Goal: Complete application form

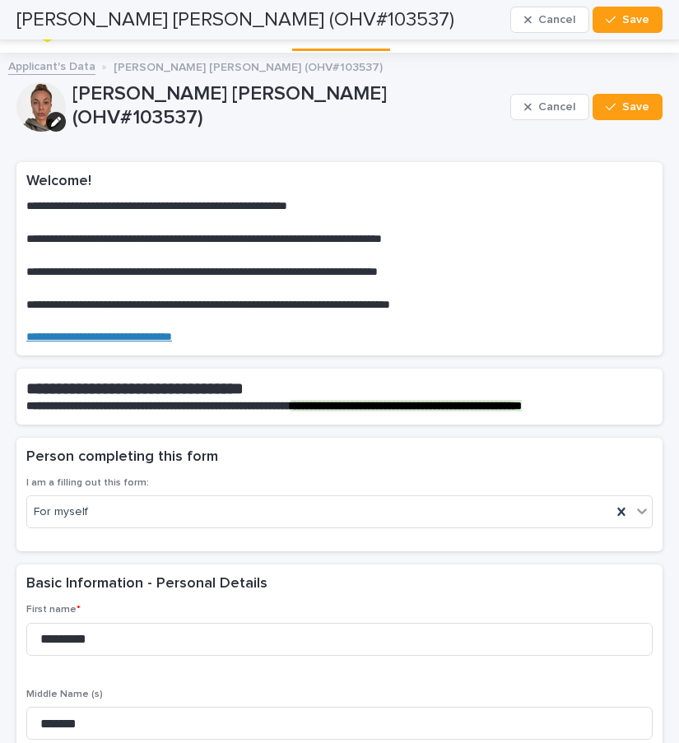
scroll to position [4240, 0]
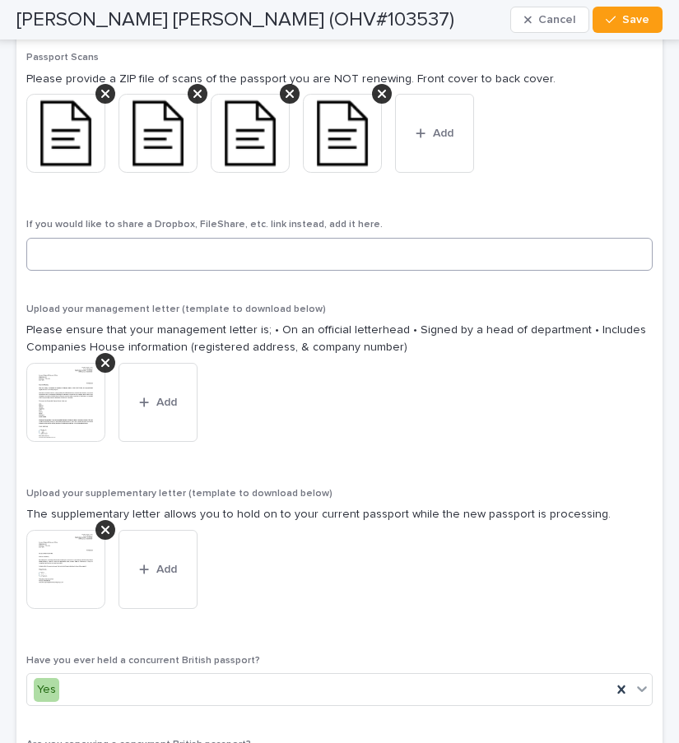
click at [258, 250] on input at bounding box center [339, 254] width 626 height 33
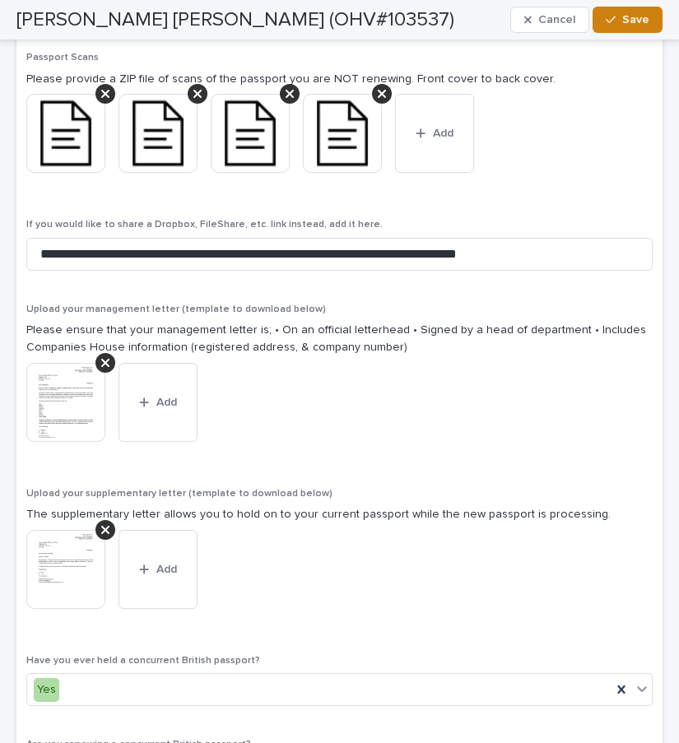
type input "**********"
click at [641, 19] on span "Save" at bounding box center [635, 20] width 27 height 12
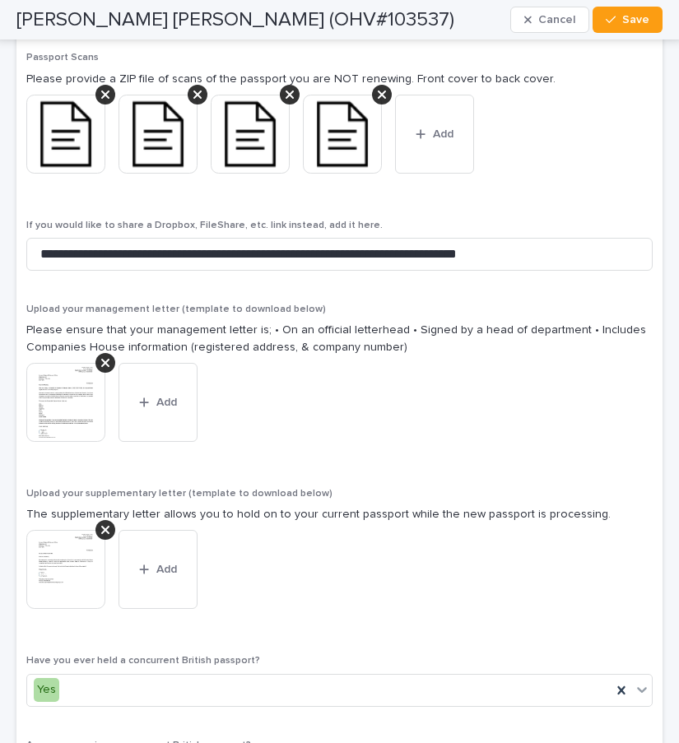
scroll to position [5048, 0]
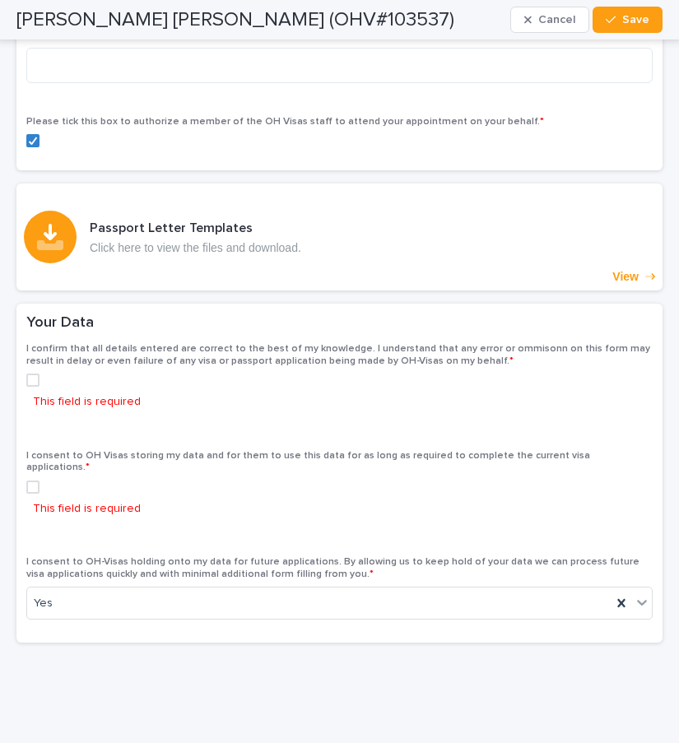
click at [31, 353] on div "I confirm that all details entered are correct to the best of my knowledge. I u…" at bounding box center [339, 386] width 626 height 87
click at [31, 374] on span at bounding box center [32, 380] width 13 height 13
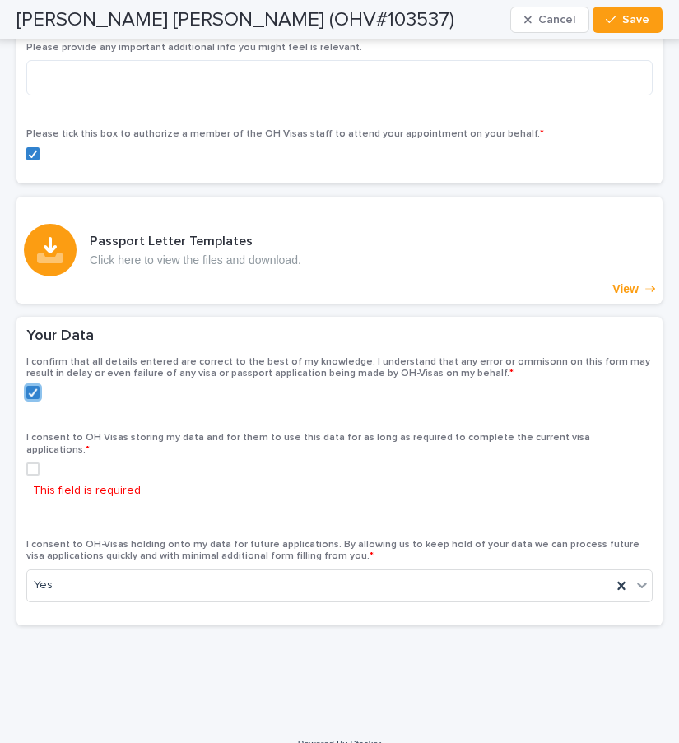
click at [30, 463] on div "This field is required" at bounding box center [339, 484] width 626 height 44
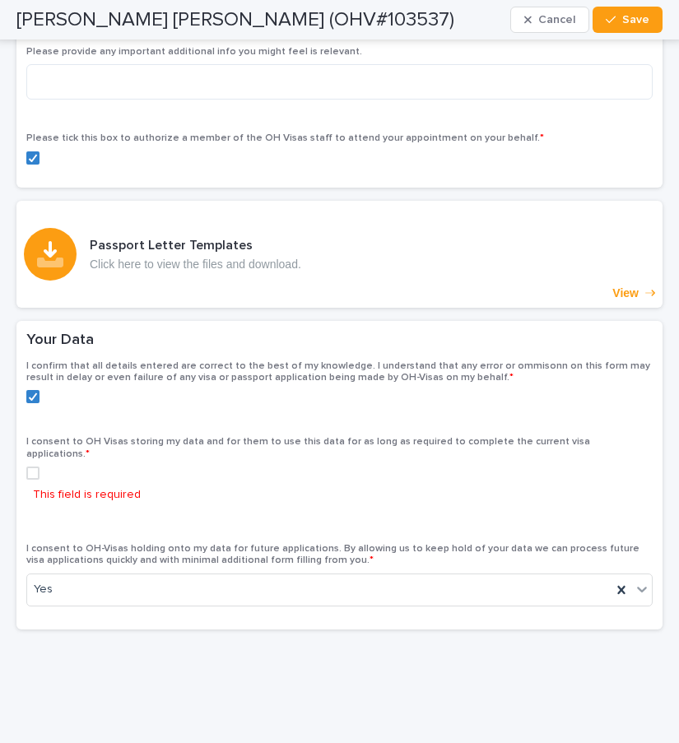
click at [30, 467] on span at bounding box center [32, 473] width 13 height 13
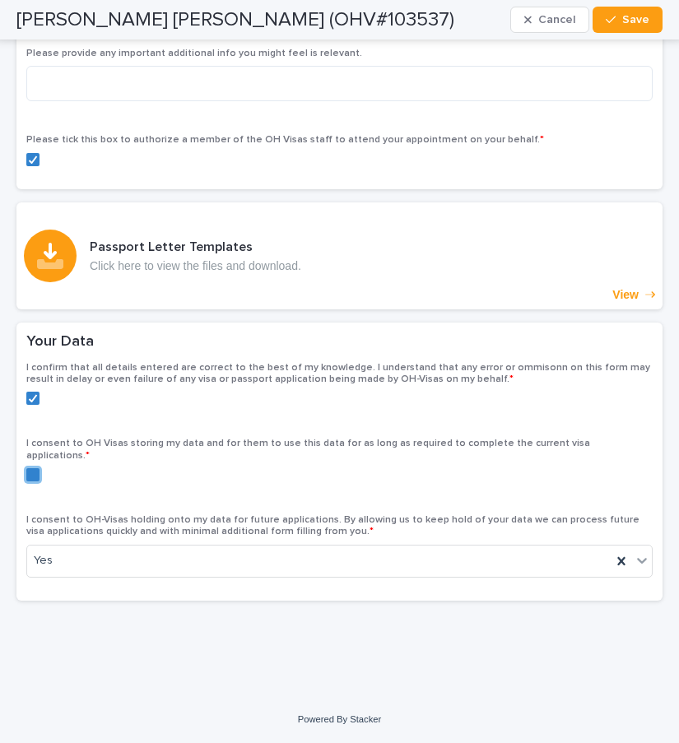
scroll to position [4987, 0]
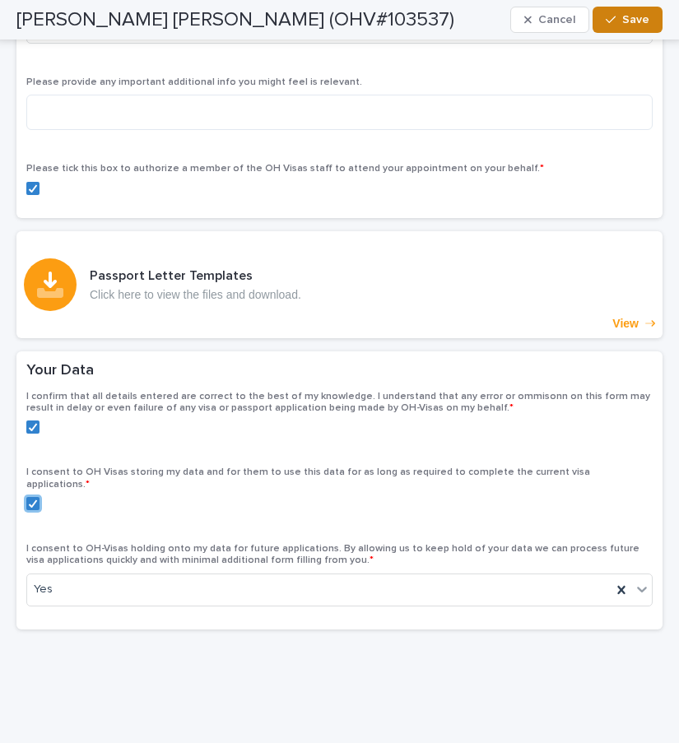
click at [632, 18] on span "Save" at bounding box center [635, 20] width 27 height 12
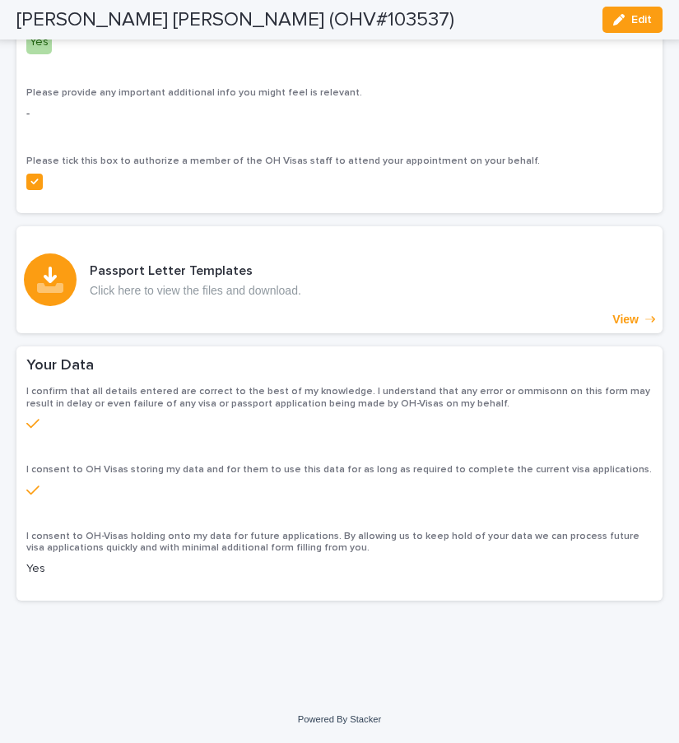
scroll to position [4966, 0]
